Goal: Task Accomplishment & Management: Manage account settings

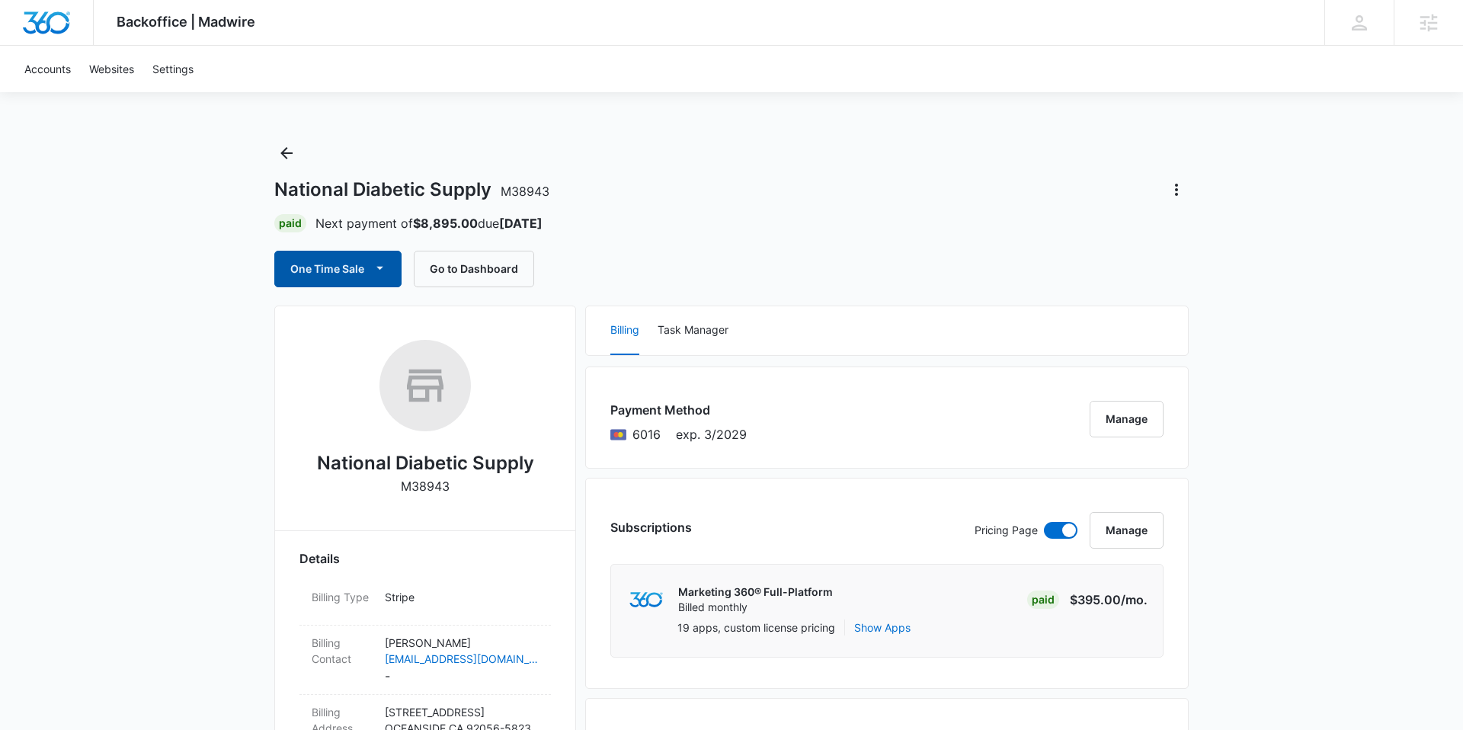
click at [368, 266] on button "One Time Sale" at bounding box center [337, 269] width 127 height 37
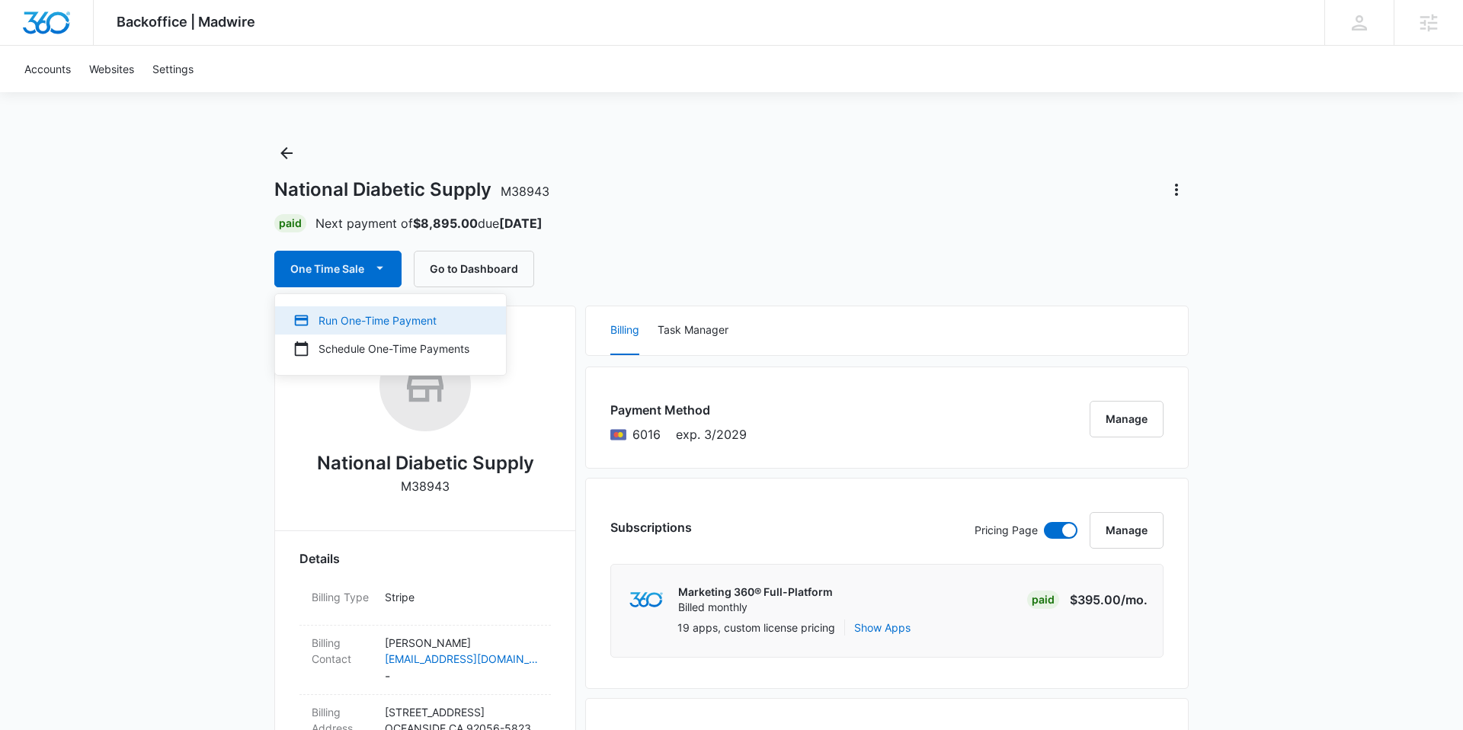
click at [341, 309] on button "Run One-Time Payment" at bounding box center [390, 320] width 231 height 28
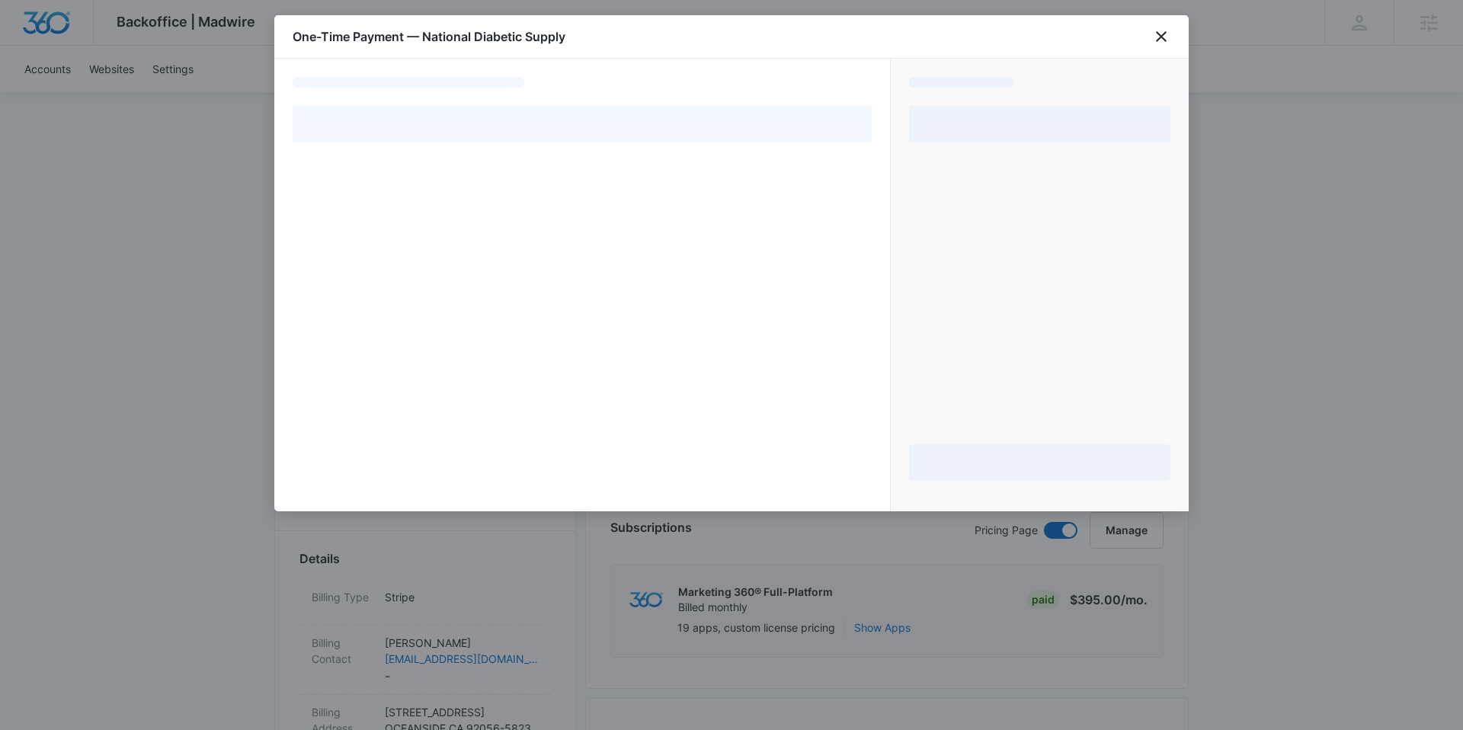
select select "pm_1Nk8xnA4n8RTgNjUWnQIE89j"
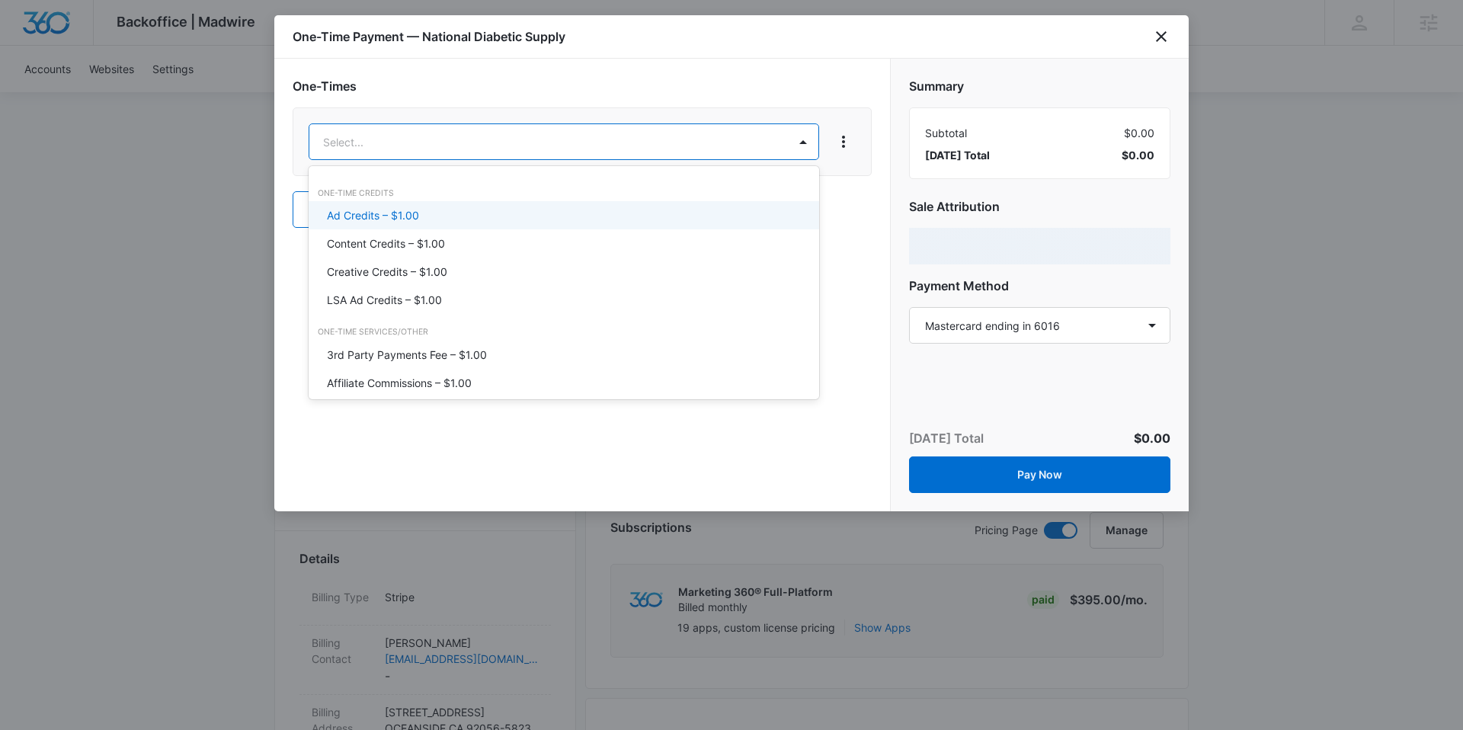
click at [468, 224] on div "Ad Credits – $1.00" at bounding box center [564, 215] width 511 height 28
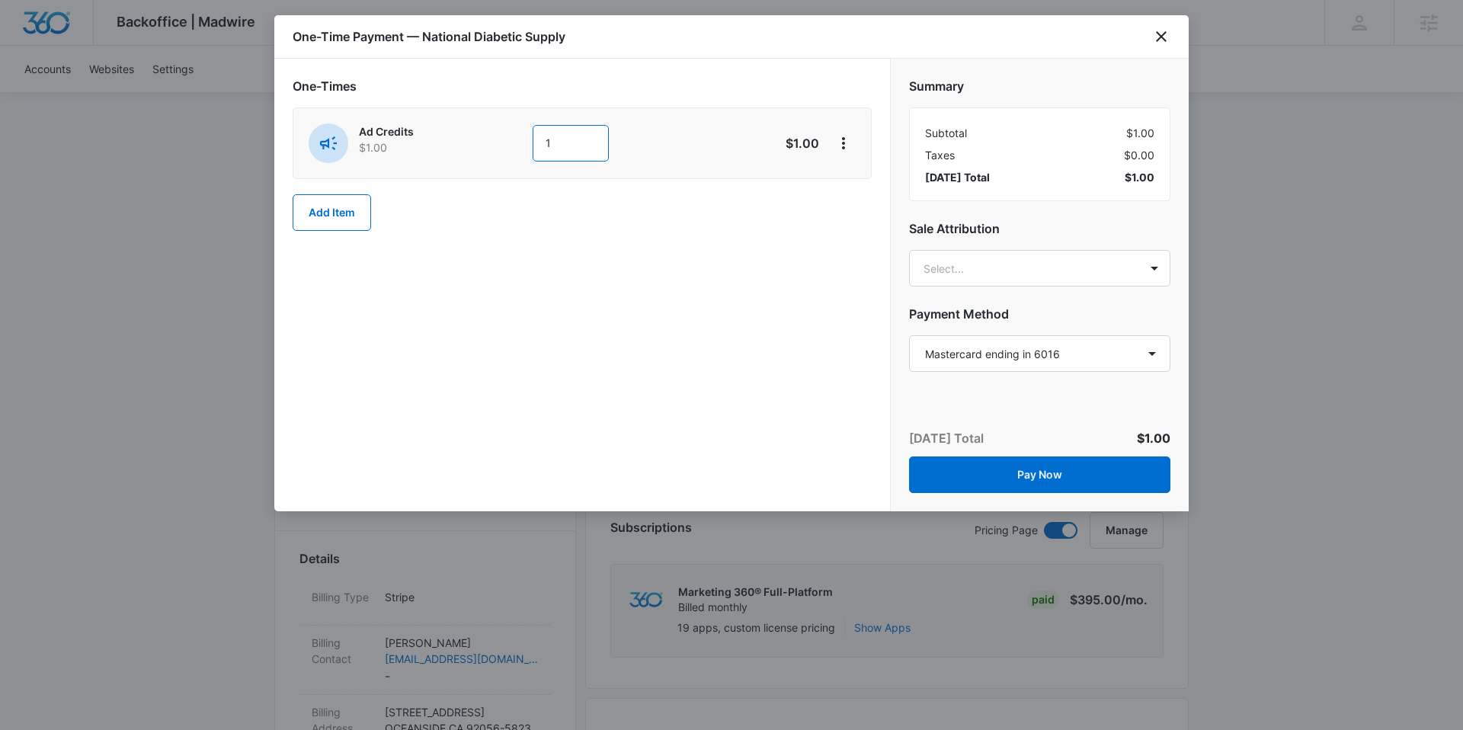
click at [529, 146] on div "Ad Credits $1.00 1" at bounding box center [528, 143] width 439 height 40
type input "2500"
click at [855, 261] on div "One-Times Ad Credits $1.00 2500 $2,500.00 Add Item" at bounding box center [582, 285] width 616 height 453
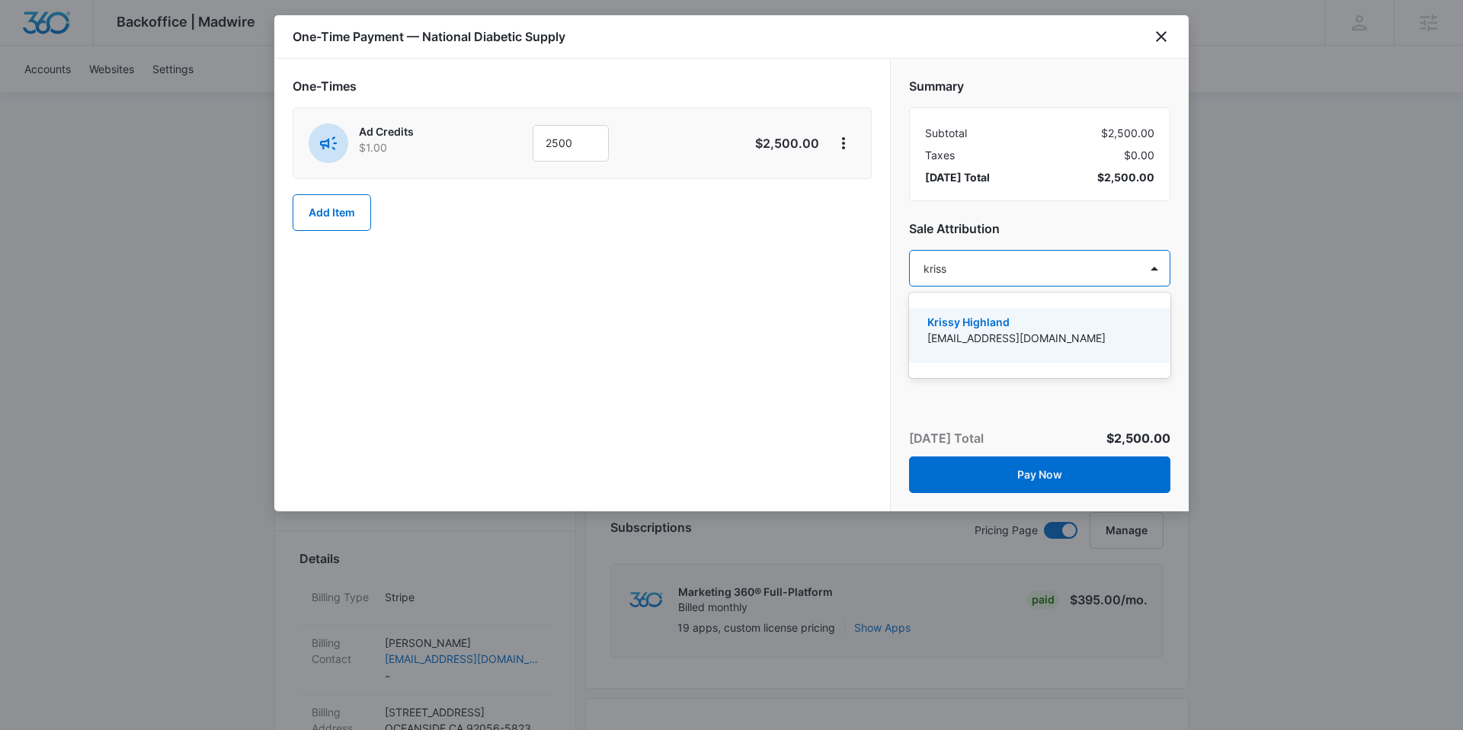
type input "krissy"
click at [1014, 332] on p "[EMAIL_ADDRESS][DOMAIN_NAME]" at bounding box center [1039, 338] width 222 height 16
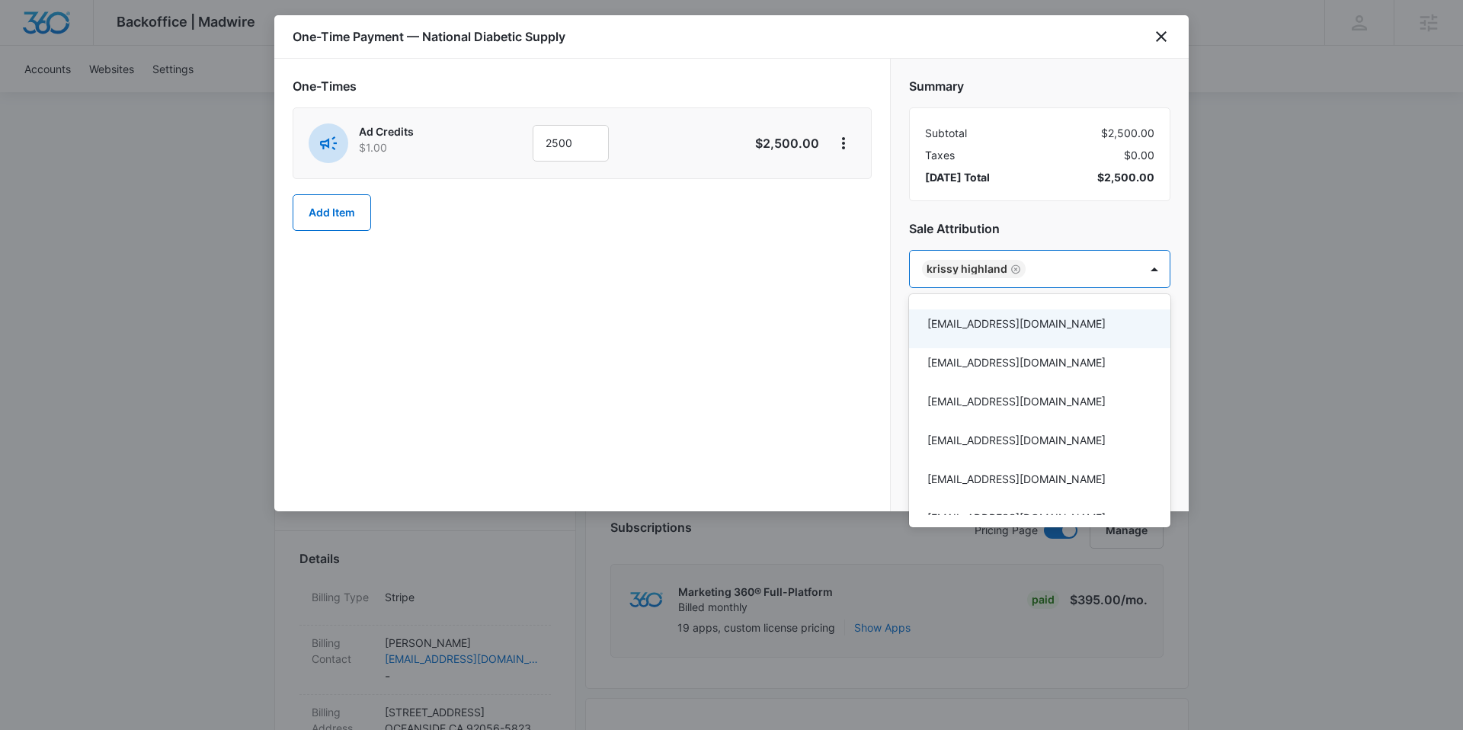
click at [911, 194] on div at bounding box center [731, 365] width 1463 height 730
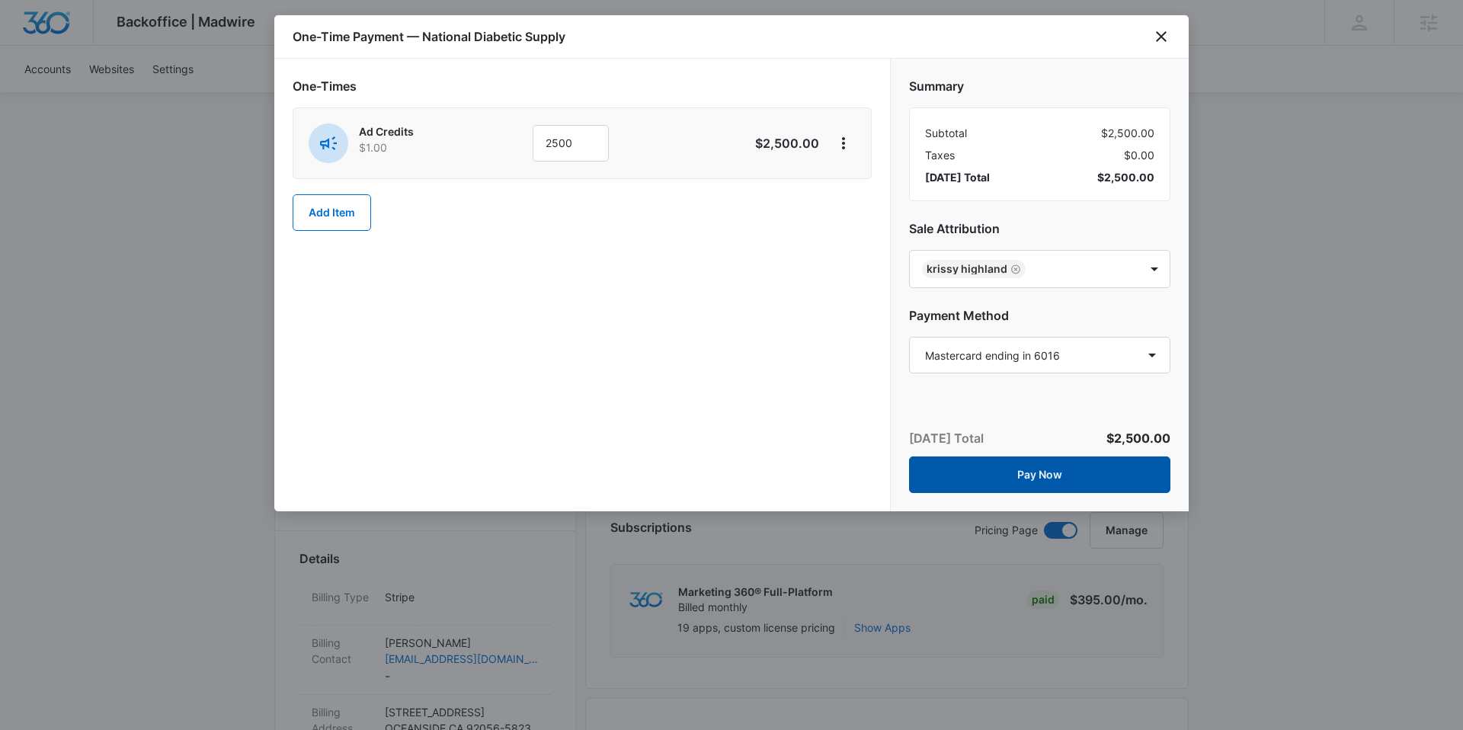
click at [1011, 468] on button "Pay Now" at bounding box center [1039, 475] width 261 height 37
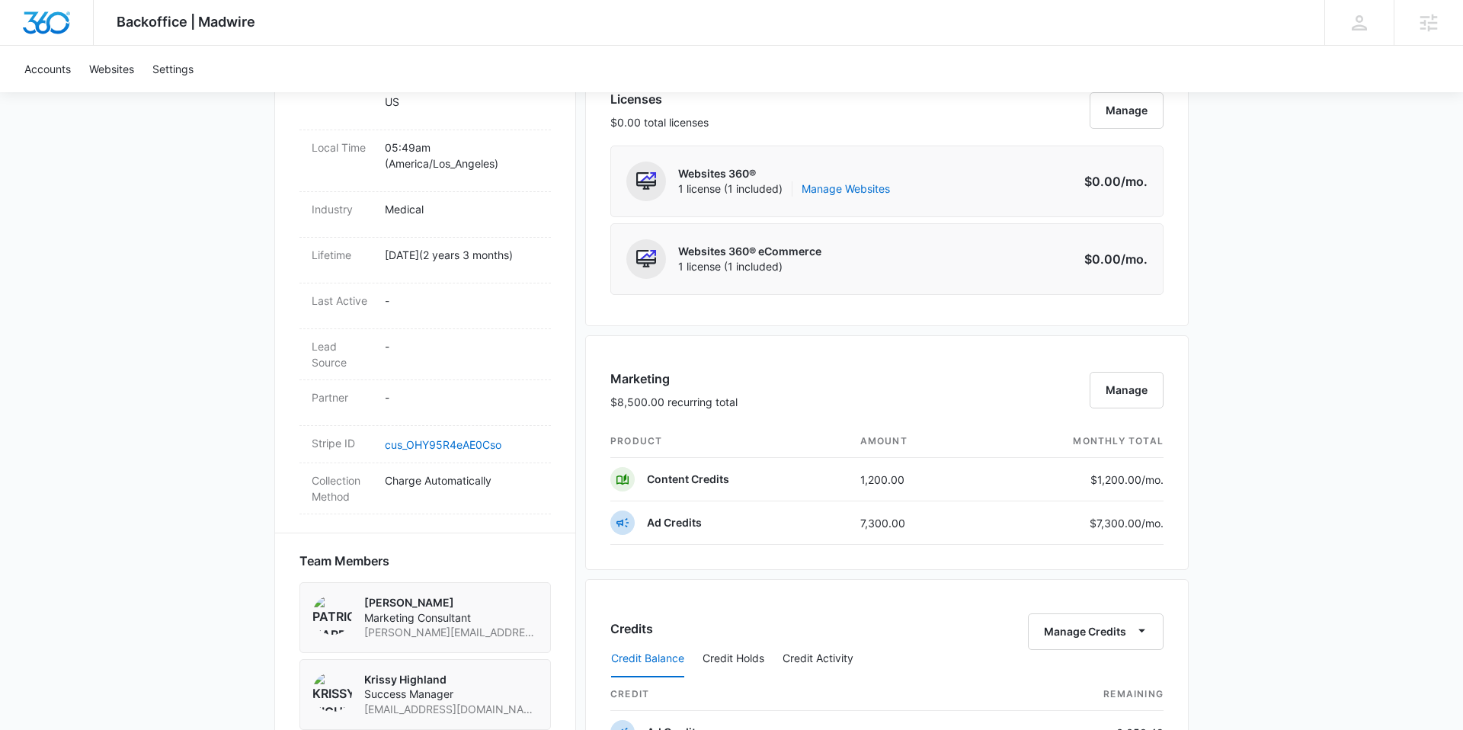
scroll to position [672, 0]
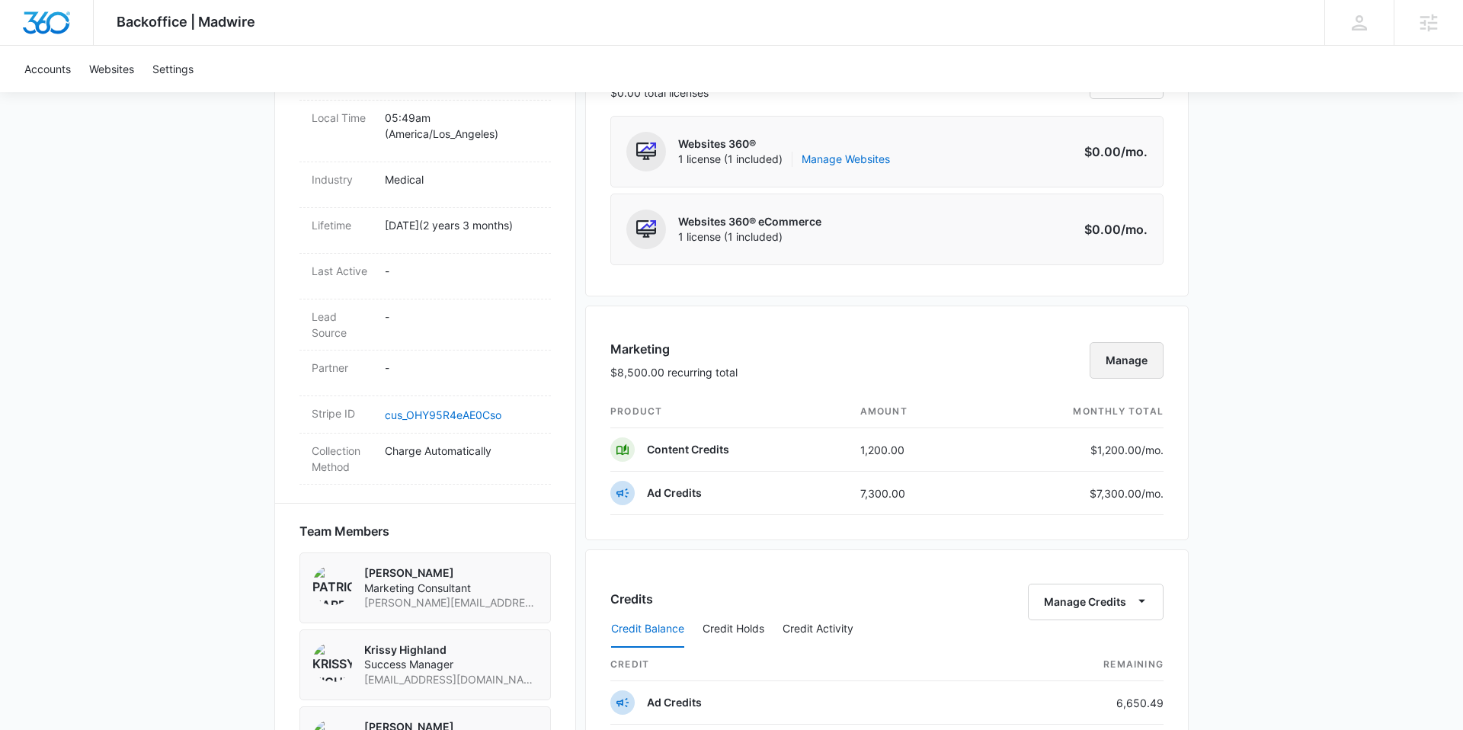
click at [1107, 370] on button "Manage" at bounding box center [1127, 360] width 74 height 37
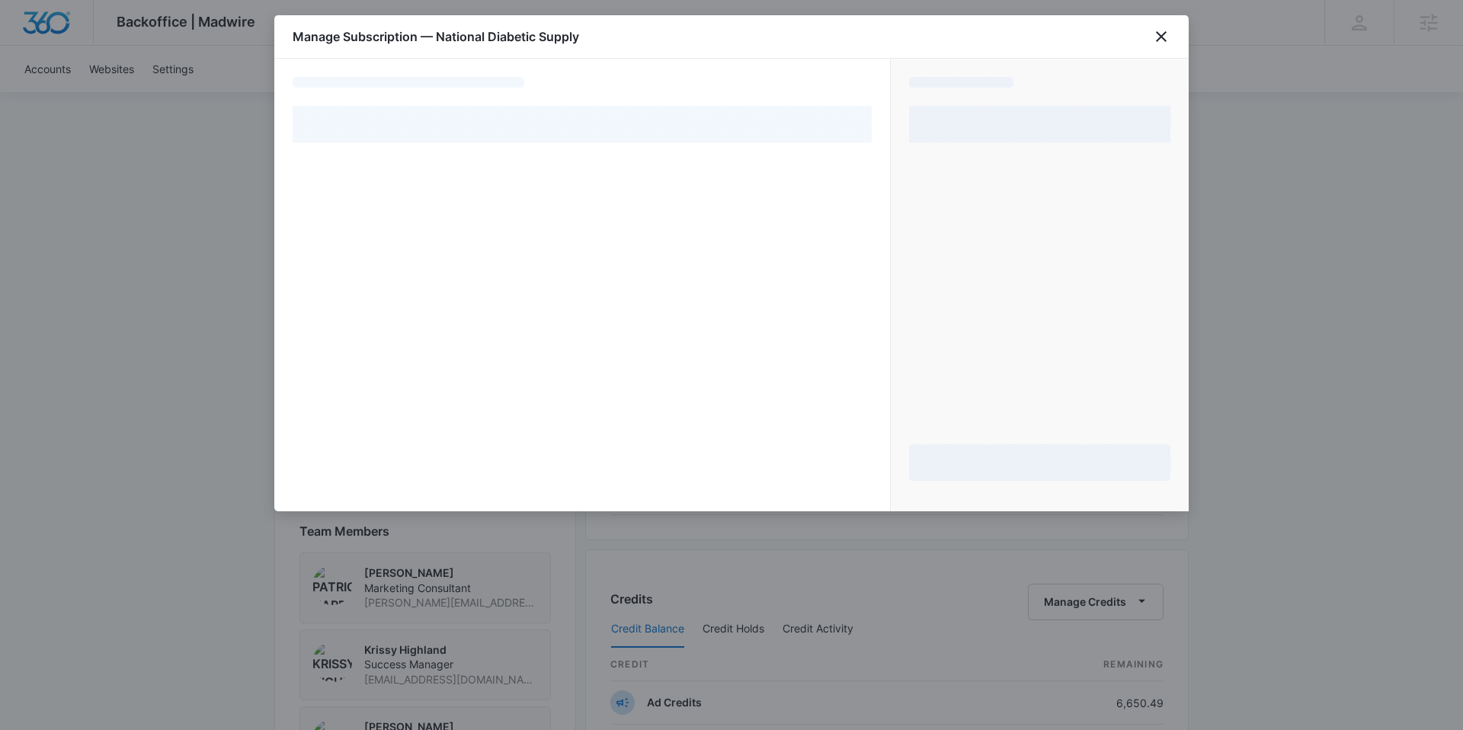
select select "pm_1Nk8xnA4n8RTgNjUWnQIE89j"
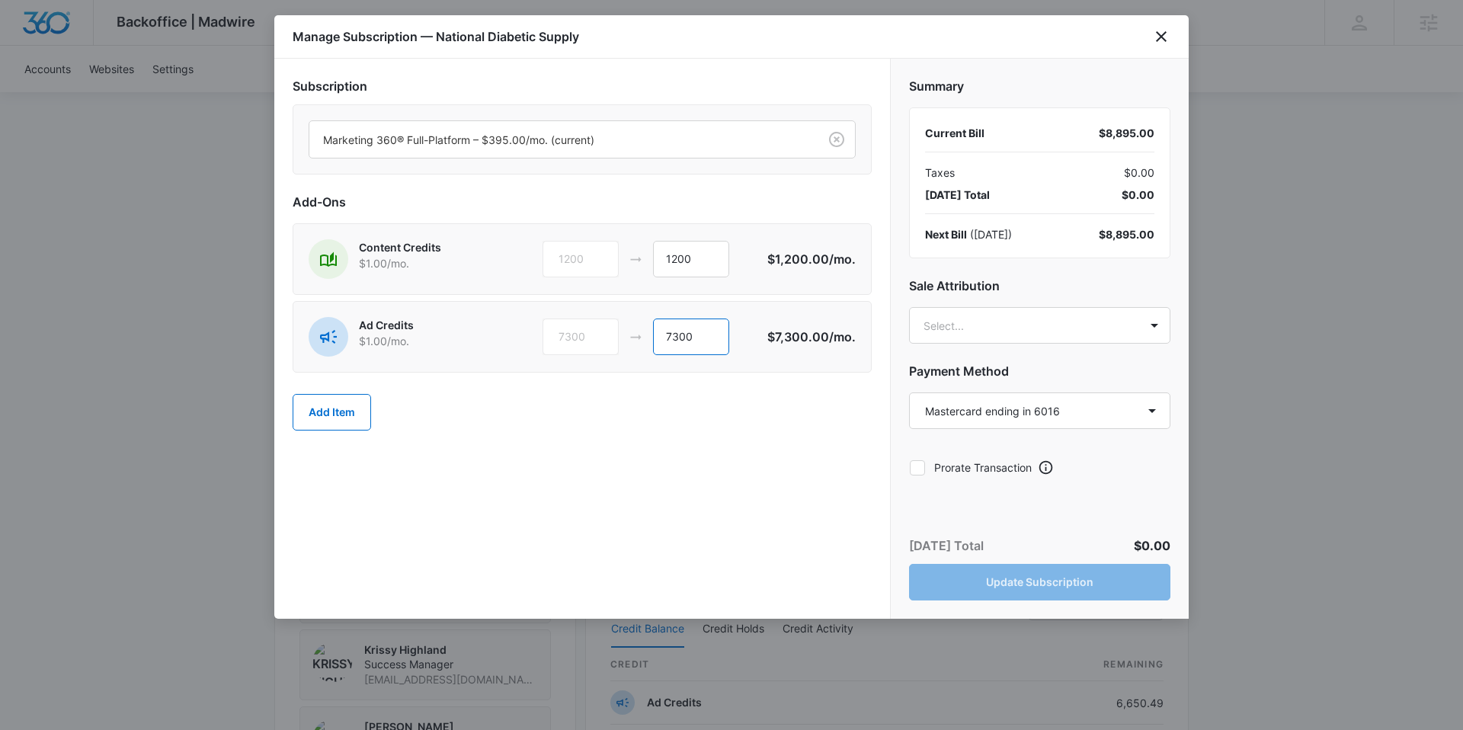
click at [652, 336] on div "7300 7300" at bounding box center [655, 337] width 225 height 37
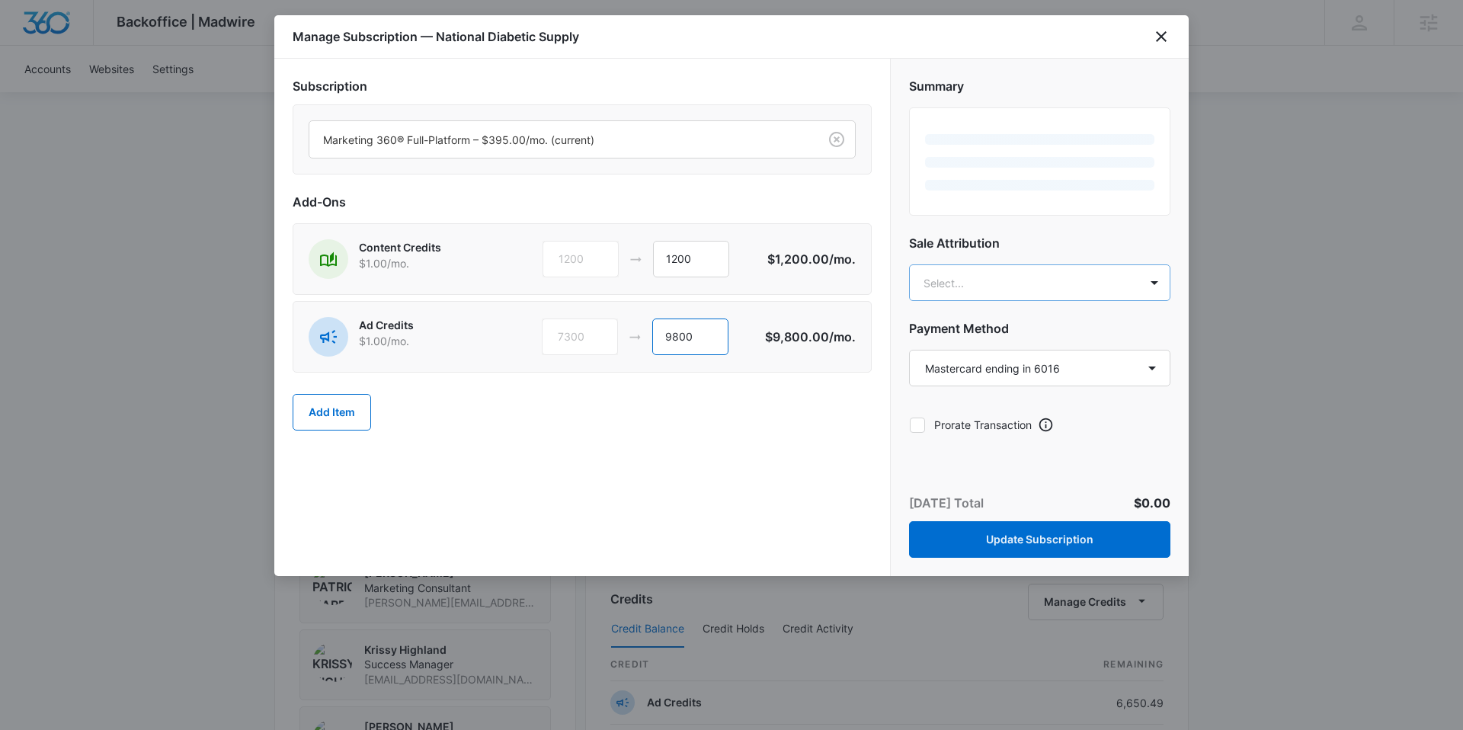
type input "9800"
click at [1101, 298] on body "Backoffice | Madwire Apps Settings KH Krissy Highland [EMAIL_ADDRESS][DOMAIN_NA…" at bounding box center [731, 436] width 1463 height 2217
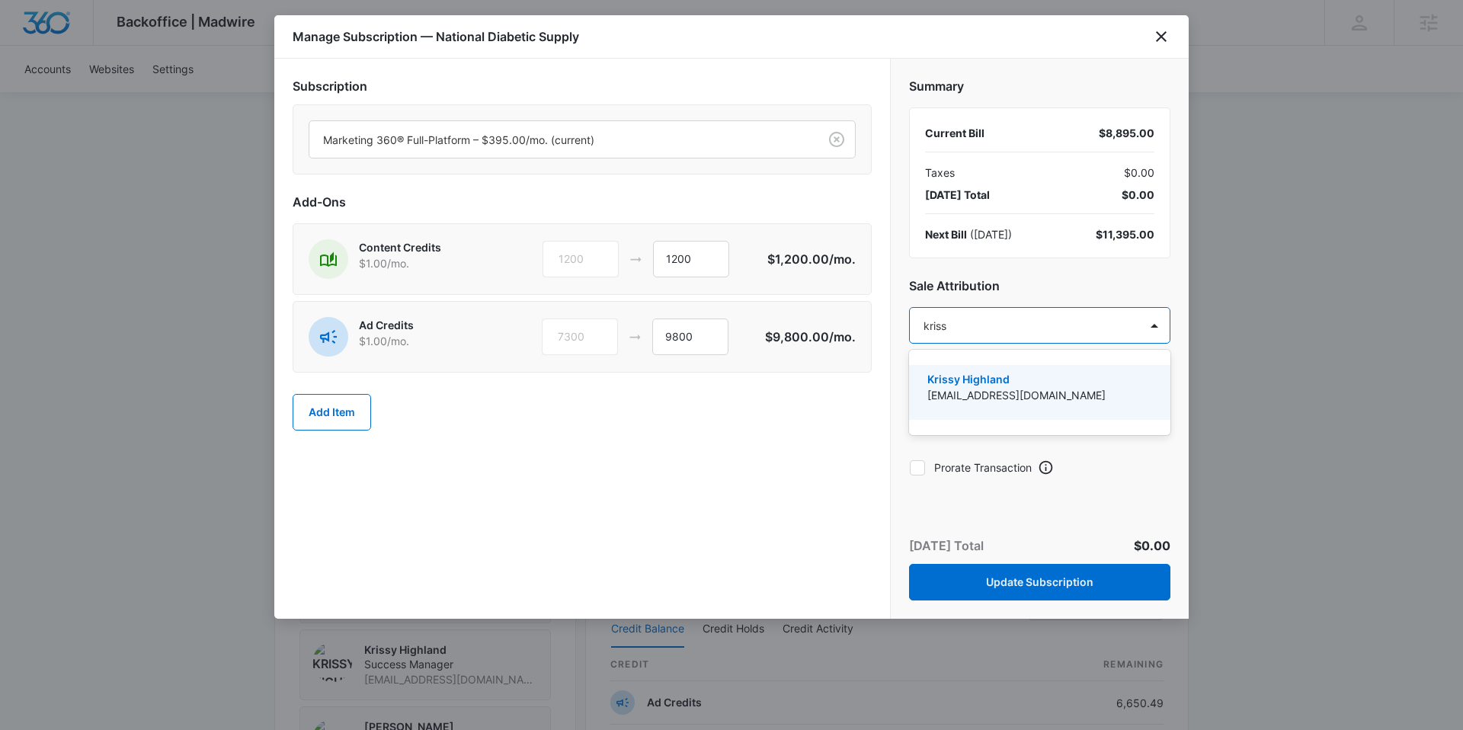
type input "krissy"
click at [1059, 385] on p "Krissy Highland" at bounding box center [1039, 379] width 222 height 16
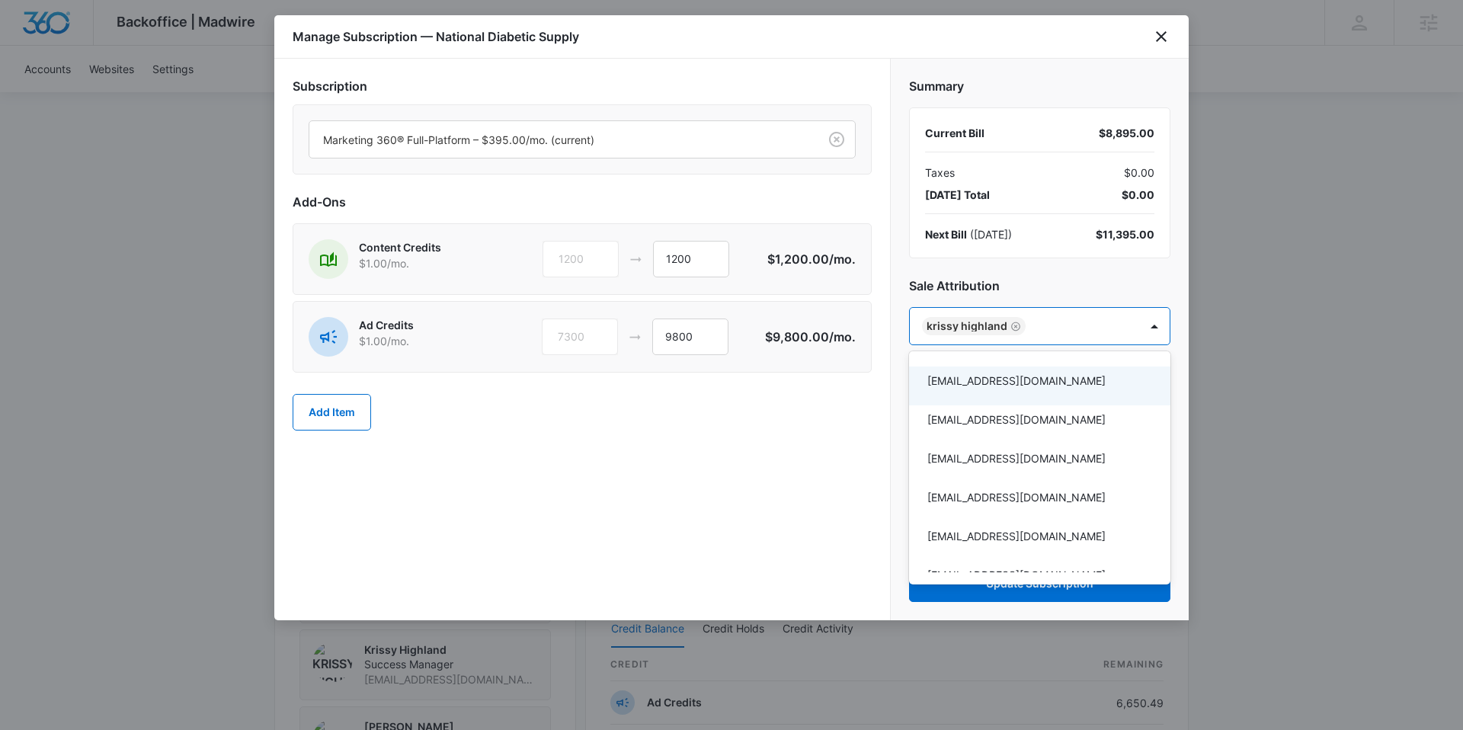
click at [905, 260] on div at bounding box center [731, 365] width 1463 height 730
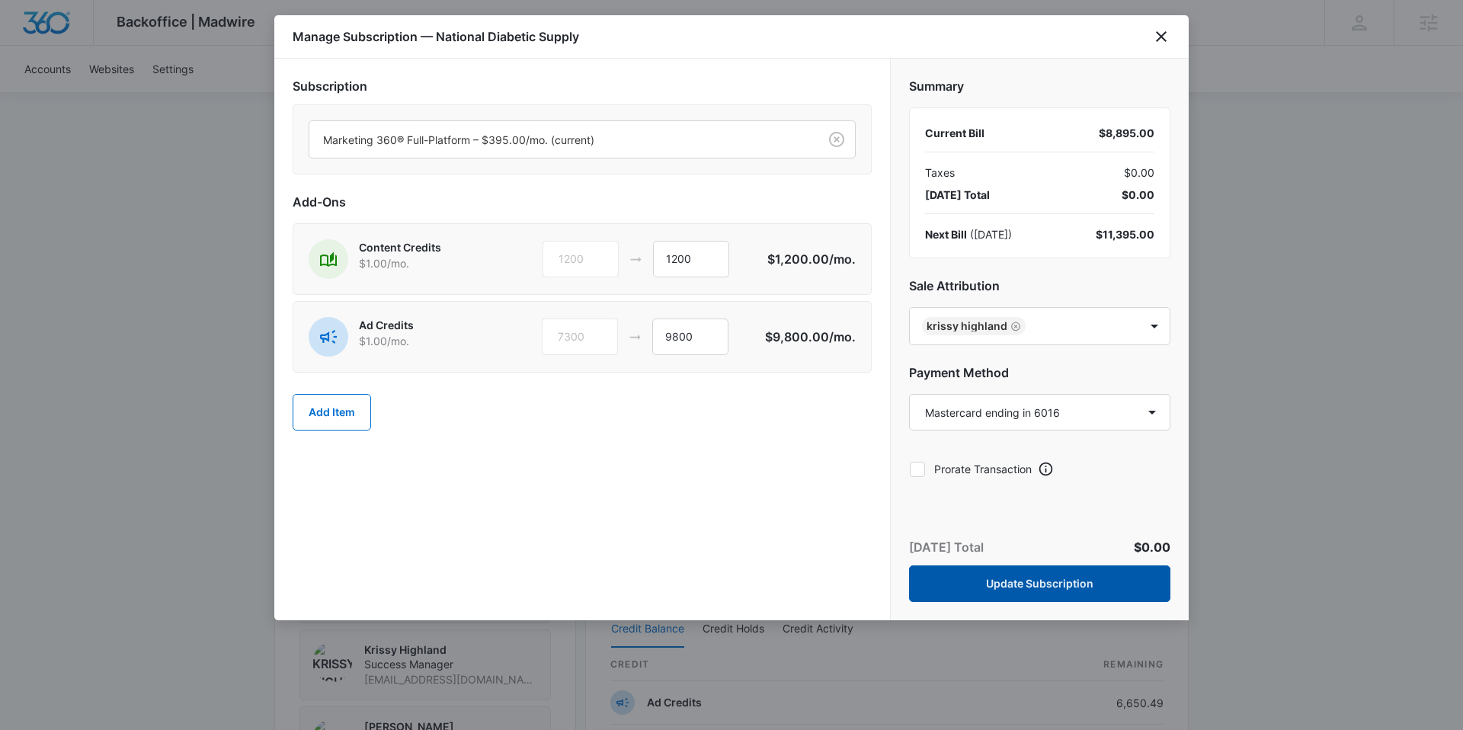
click at [1030, 579] on button "Update Subscription" at bounding box center [1039, 584] width 261 height 37
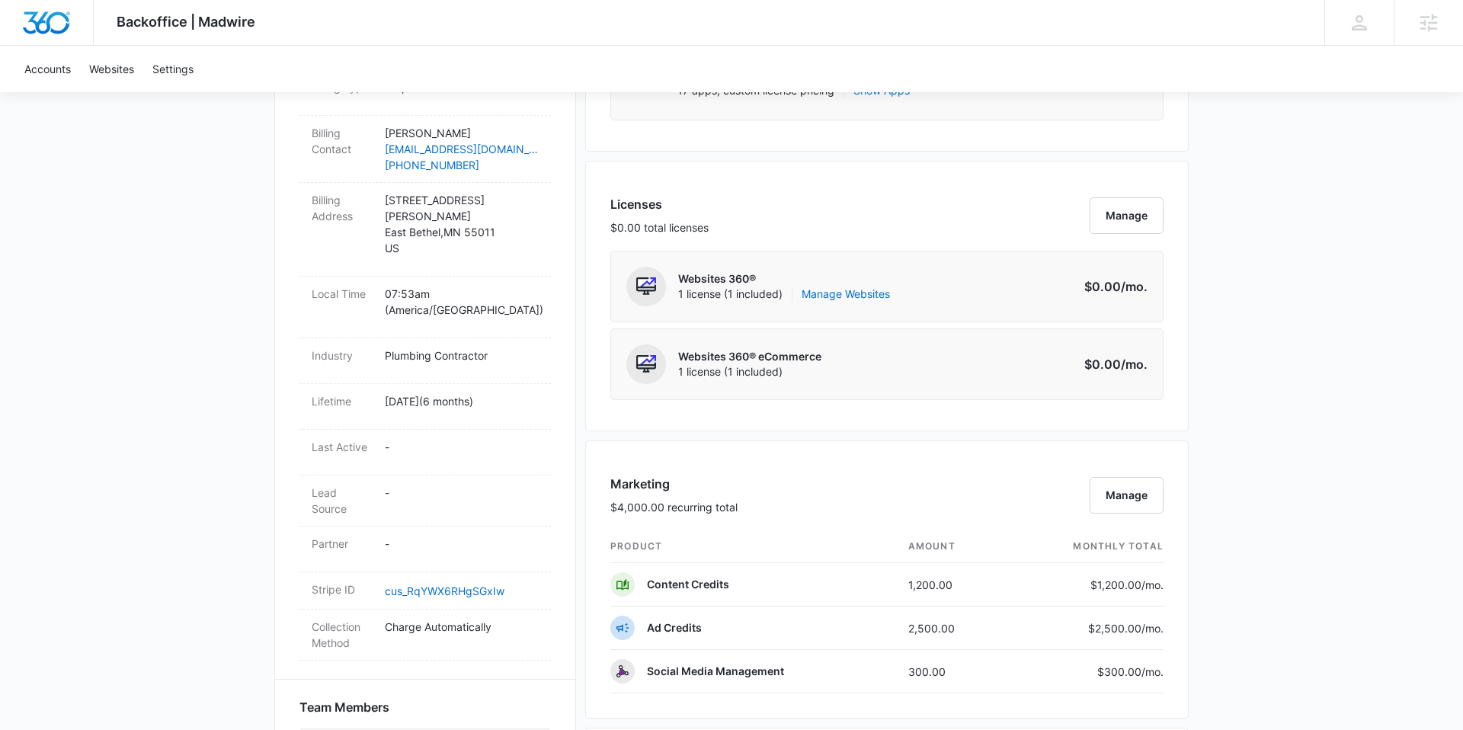
scroll to position [744, 0]
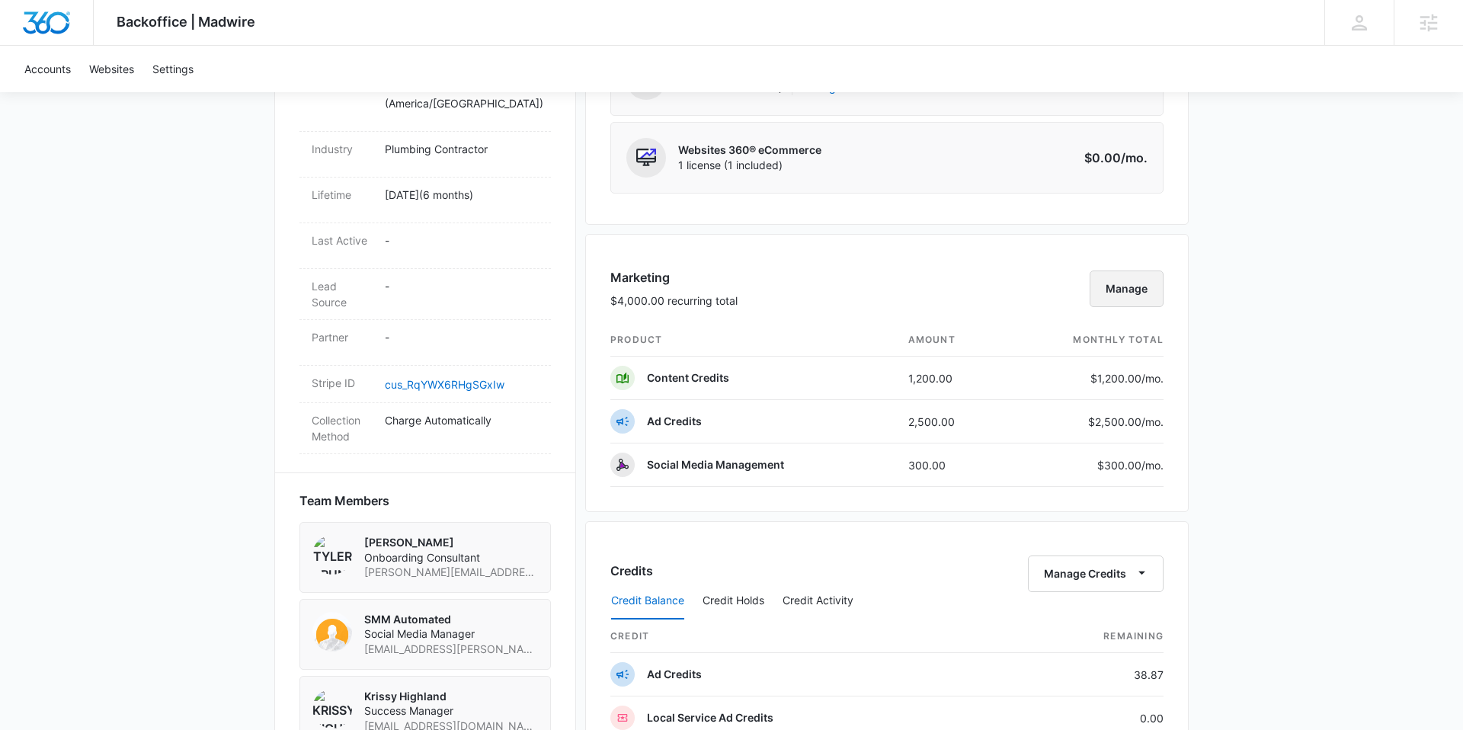
click at [1126, 290] on button "Manage" at bounding box center [1127, 289] width 74 height 37
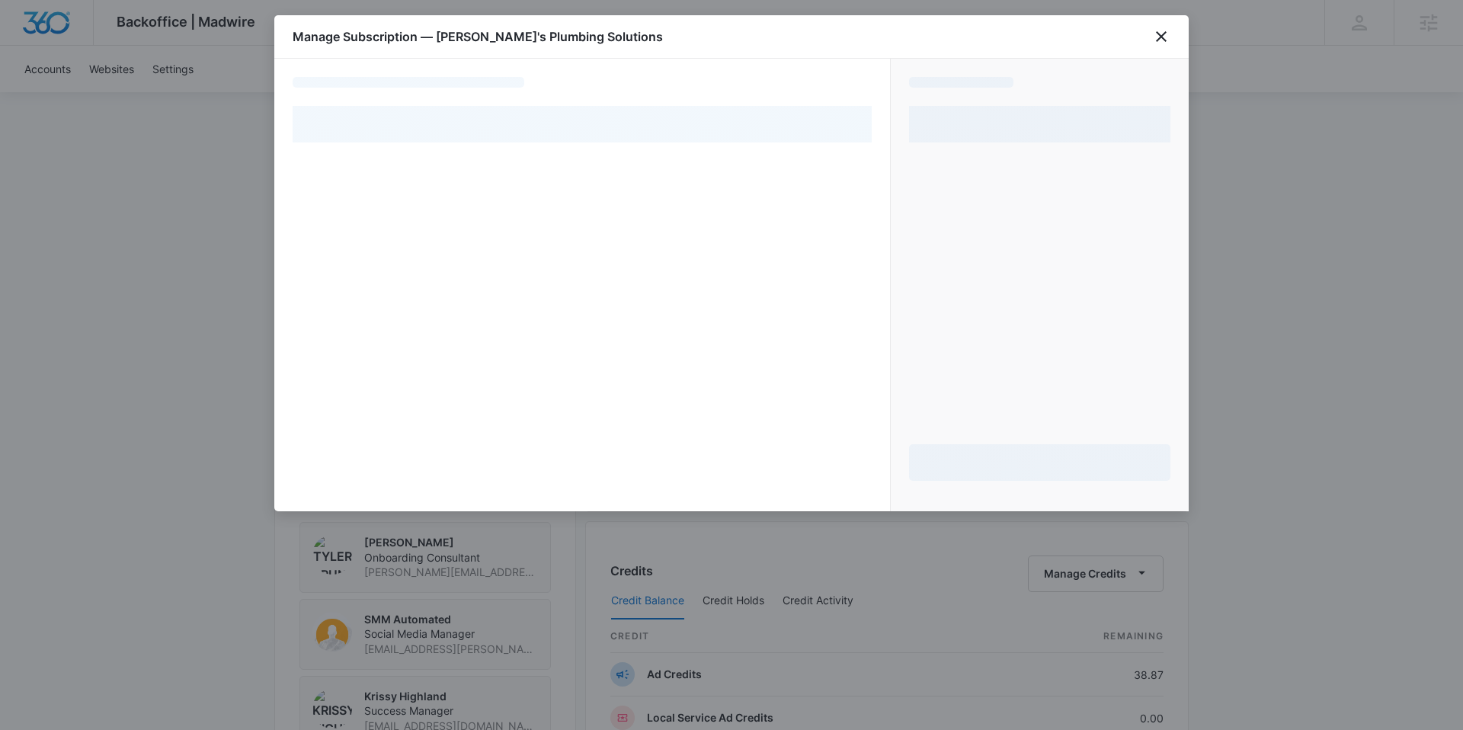
select select "pm_1R8l62A4n8RTgNjUc4HeM2lb"
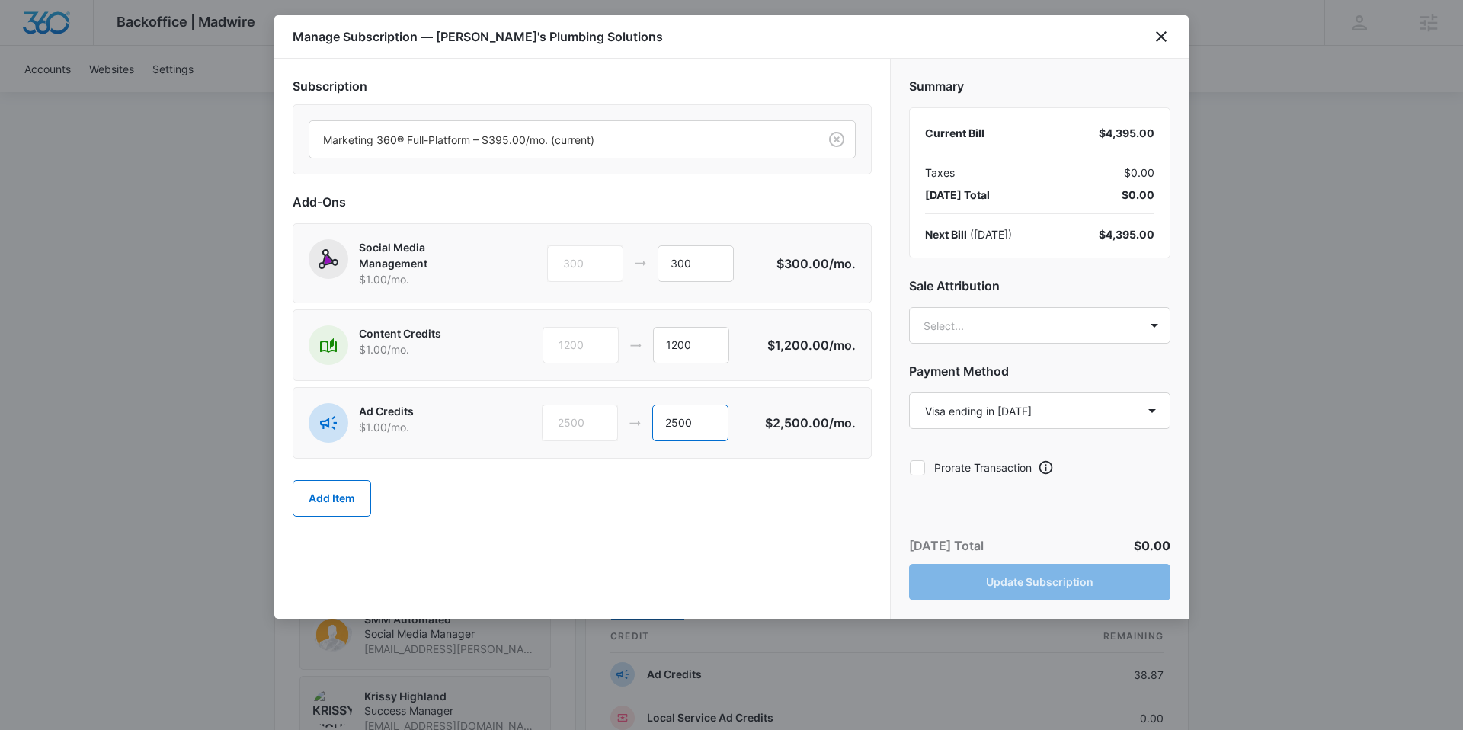
click at [645, 425] on div "2500 2500" at bounding box center [654, 423] width 224 height 37
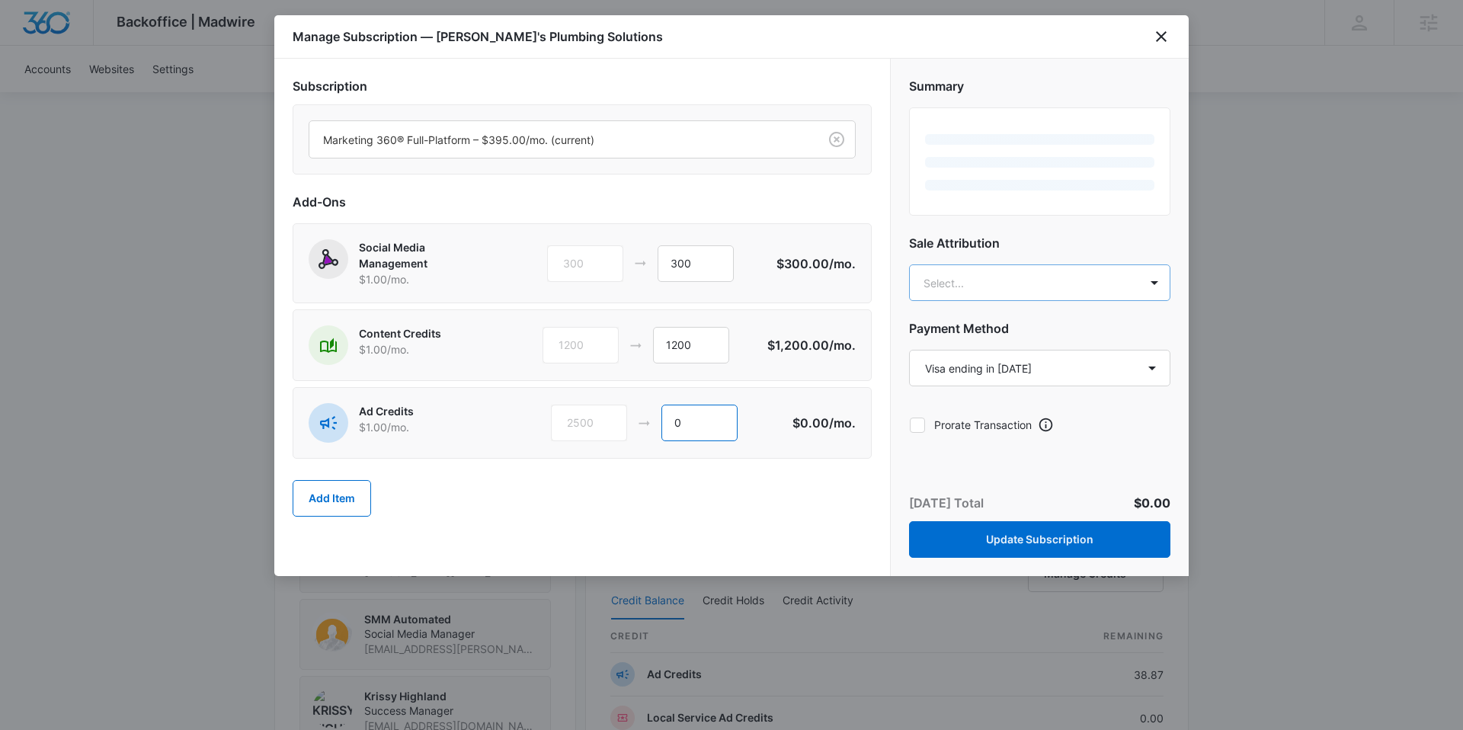
type input "0"
click at [1002, 291] on body "Backoffice | Madwire Apps Settings KH Krissy Highland krissy.highland@madwire.c…" at bounding box center [731, 326] width 1463 height 2141
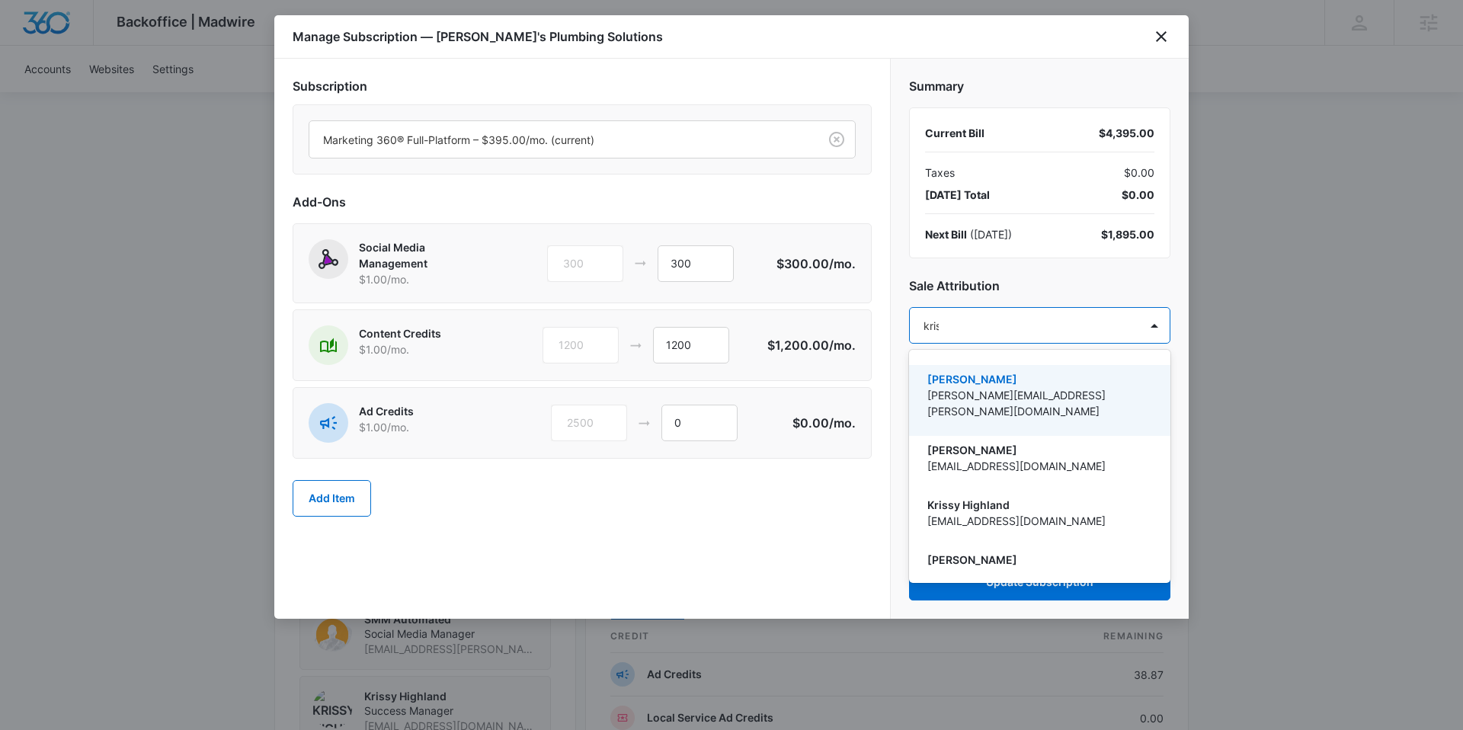
type input "krissy"
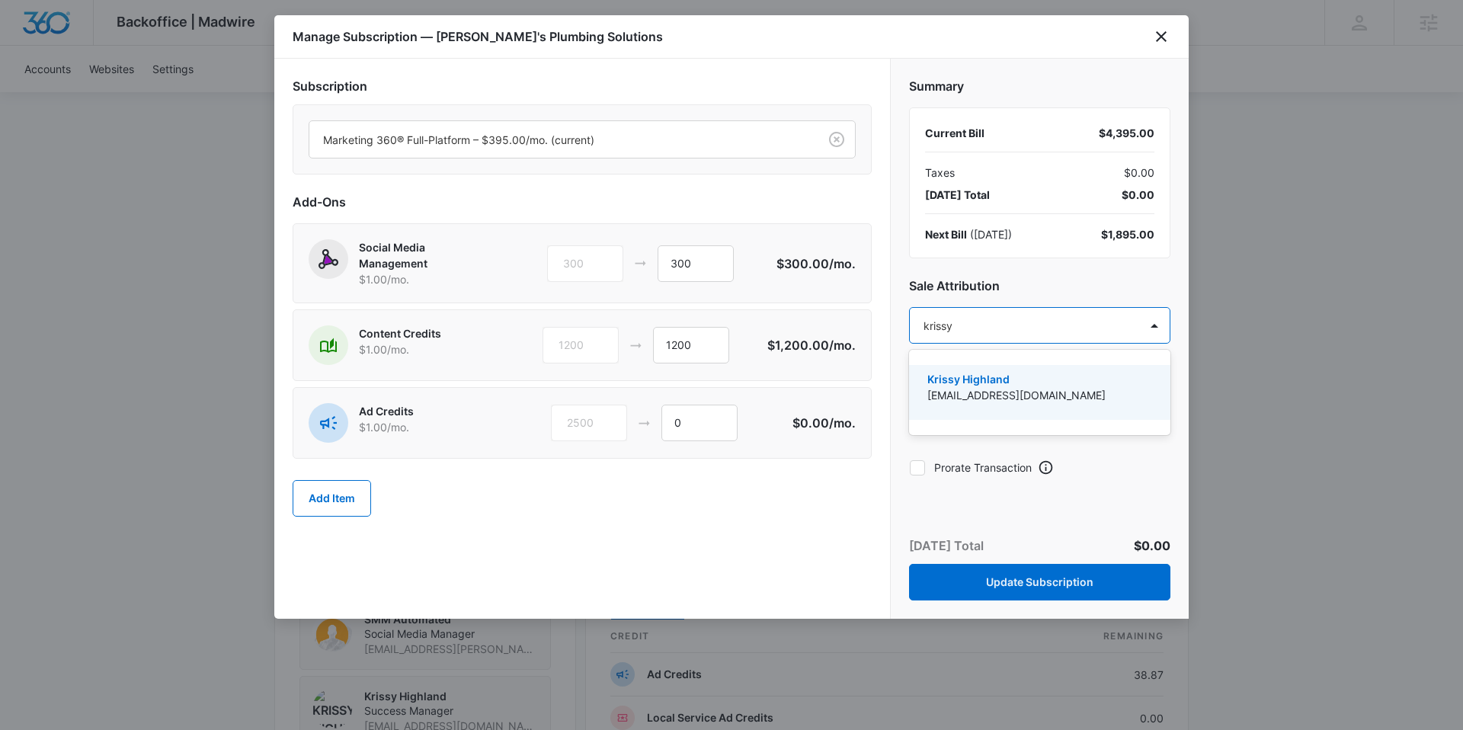
click at [1001, 387] on p "[EMAIL_ADDRESS][DOMAIN_NAME]" at bounding box center [1039, 395] width 222 height 16
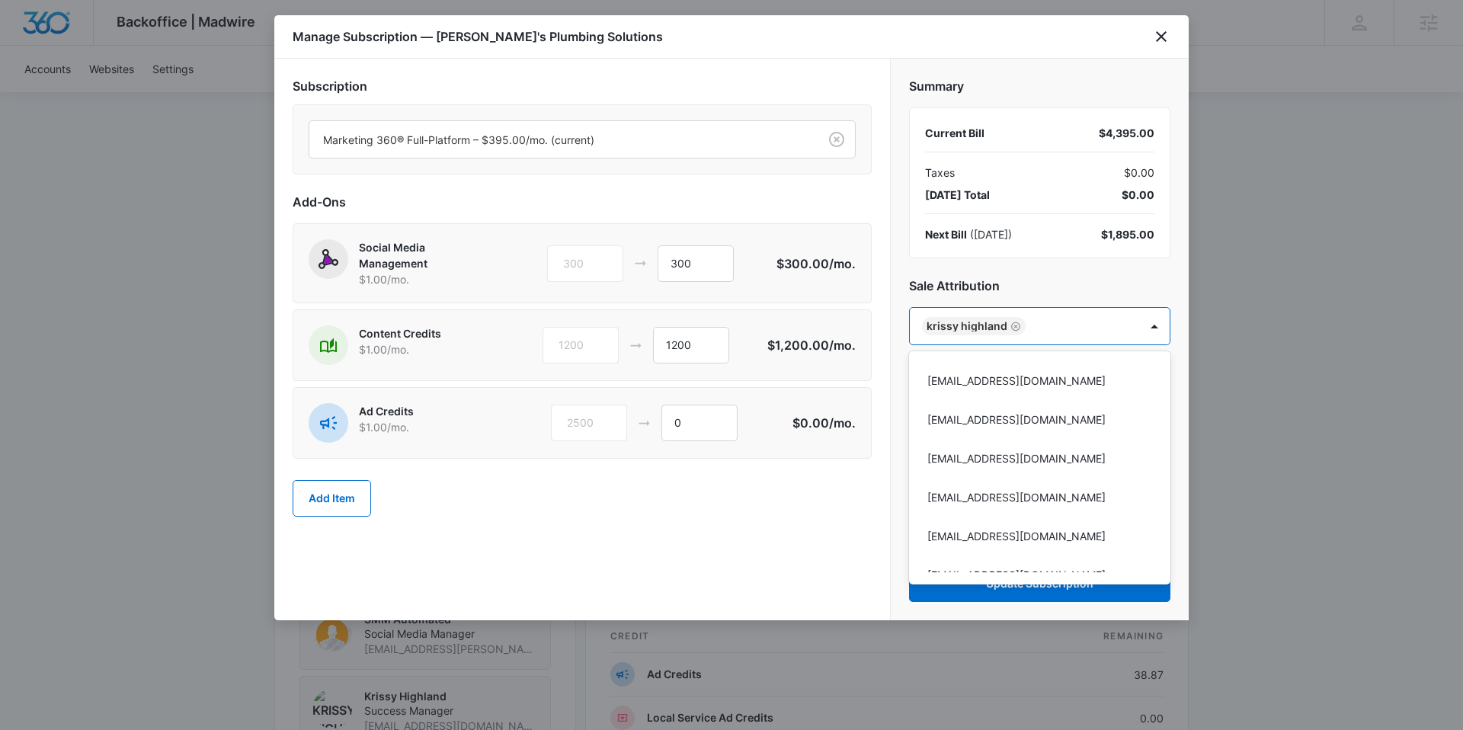
click at [897, 274] on div at bounding box center [731, 365] width 1463 height 730
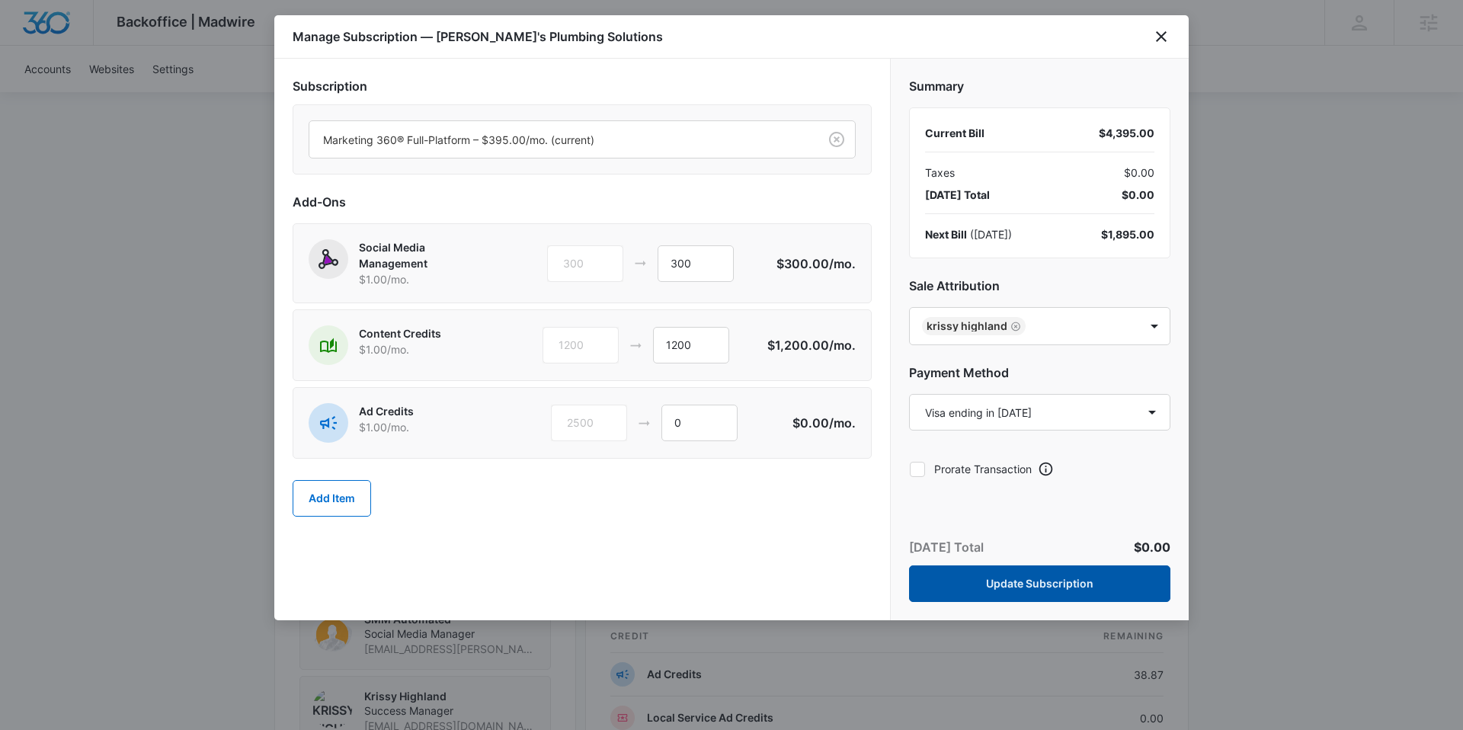
click at [1076, 574] on button "Update Subscription" at bounding box center [1039, 584] width 261 height 37
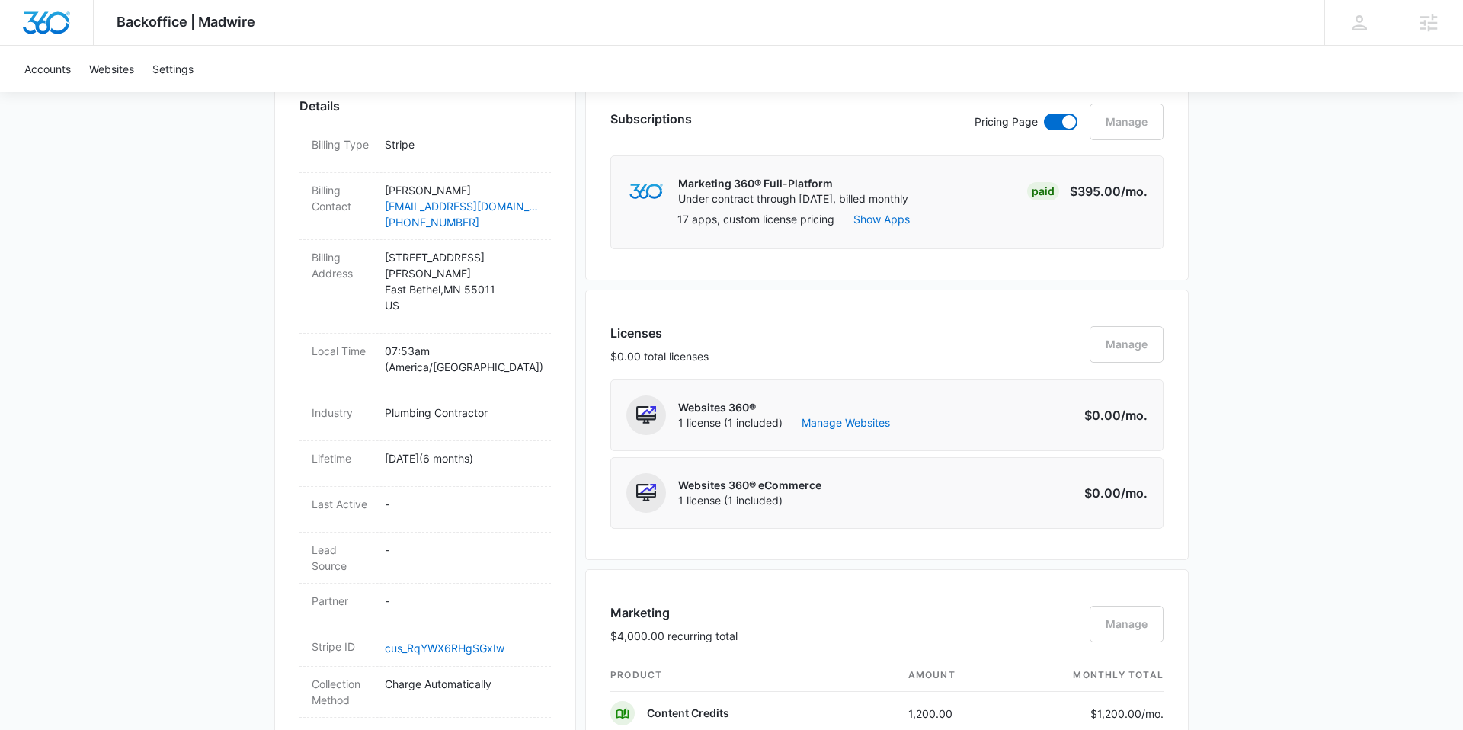
scroll to position [0, 0]
